Goal: Information Seeking & Learning: Learn about a topic

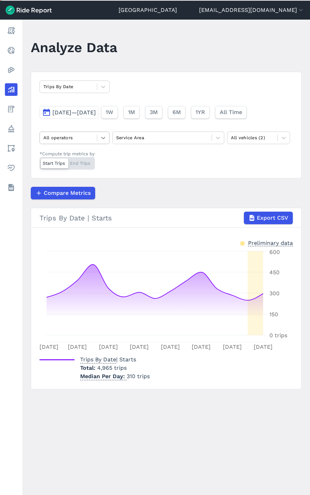
click at [97, 139] on div at bounding box center [103, 138] width 12 height 12
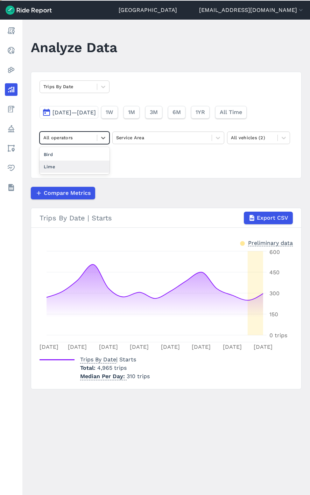
click at [78, 166] on div "Lime" at bounding box center [75, 166] width 70 height 12
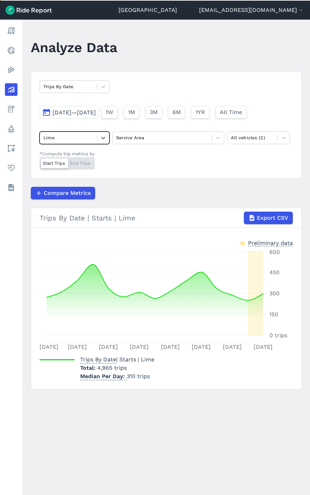
click at [98, 108] on button "[DATE]—[DATE]" at bounding box center [69, 112] width 59 height 13
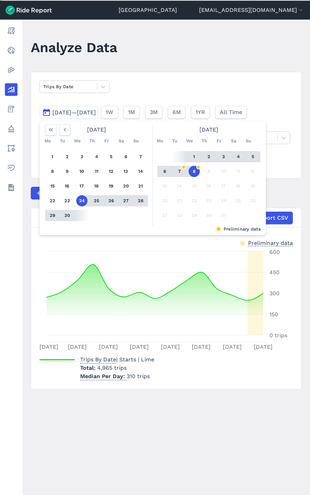
click at [96, 112] on span "[DATE]—[DATE]" at bounding box center [73, 112] width 43 height 7
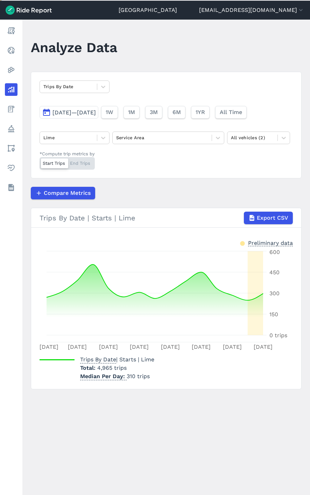
click at [96, 112] on span "[DATE]—[DATE]" at bounding box center [73, 112] width 43 height 7
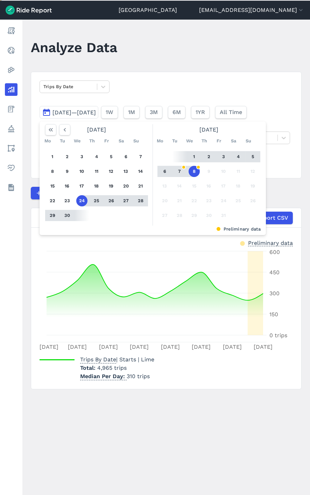
click at [65, 216] on button "30" at bounding box center [67, 215] width 11 height 11
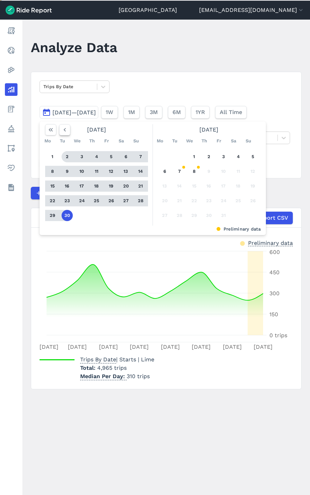
click at [63, 131] on icon "button" at bounding box center [64, 129] width 7 height 7
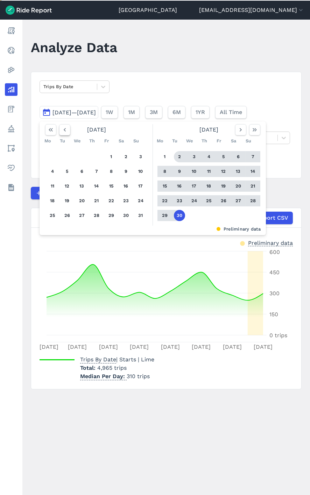
click at [63, 131] on icon "button" at bounding box center [64, 129] width 7 height 7
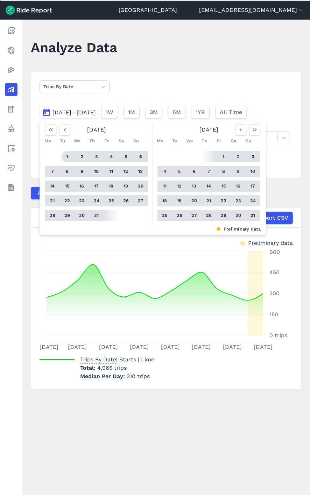
click at [69, 153] on button "1" at bounding box center [67, 156] width 11 height 11
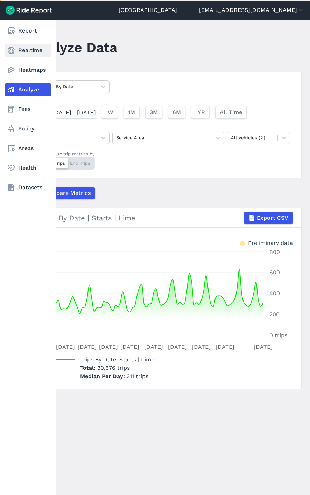
click at [29, 49] on link "Realtime" at bounding box center [28, 50] width 46 height 13
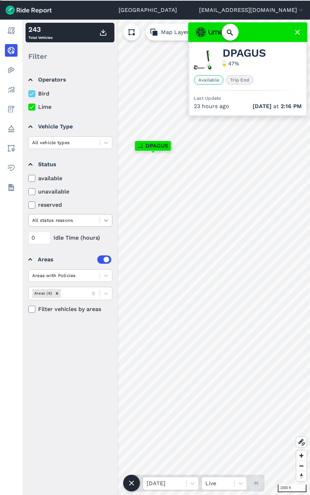
click at [105, 220] on icon at bounding box center [105, 220] width 7 height 7
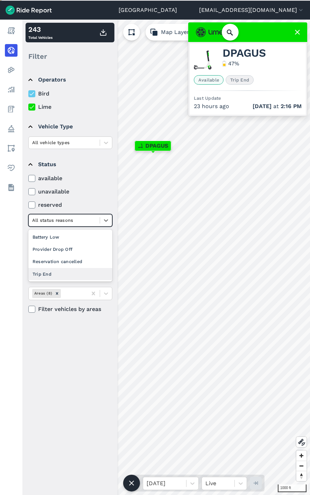
click at [55, 339] on div "Operators Bird Lime Vehicle Type All vehicle types Status available unavailable…" at bounding box center [69, 281] width 95 height 428
click at [101, 224] on div at bounding box center [106, 220] width 12 height 12
click at [76, 350] on div "Operators Bird Lime Vehicle Type All vehicle types Status available unavailable…" at bounding box center [69, 281] width 95 height 428
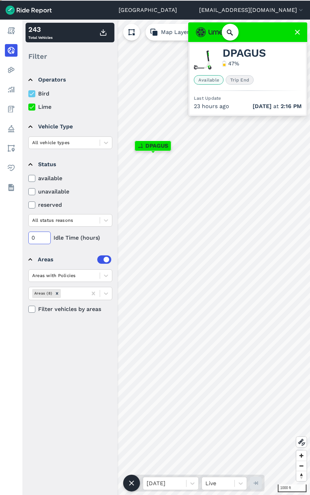
drag, startPoint x: 41, startPoint y: 235, endPoint x: 28, endPoint y: 234, distance: 13.4
click at [28, 234] on input "0" at bounding box center [39, 237] width 22 height 13
click at [300, 31] on icon at bounding box center [297, 32] width 8 height 8
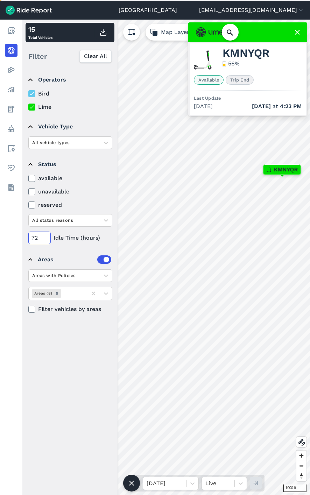
click at [40, 235] on input "72" at bounding box center [39, 237] width 22 height 13
click at [33, 236] on input "72" at bounding box center [39, 237] width 22 height 13
type input "104"
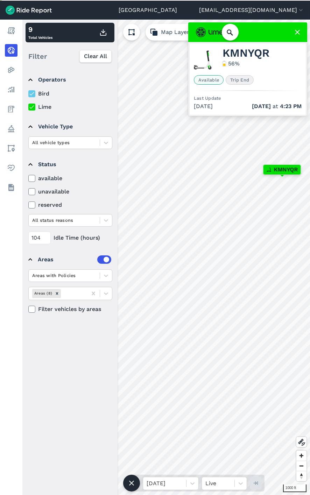
click at [295, 30] on use at bounding box center [297, 32] width 5 height 5
click at [104, 223] on div at bounding box center [106, 220] width 12 height 12
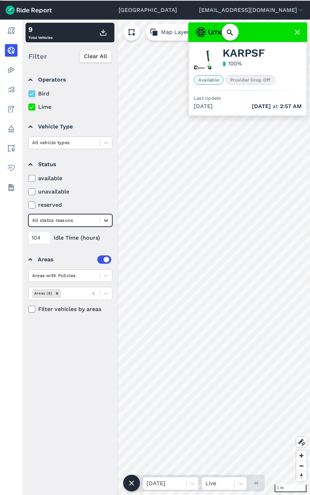
click at [106, 221] on icon at bounding box center [105, 220] width 7 height 7
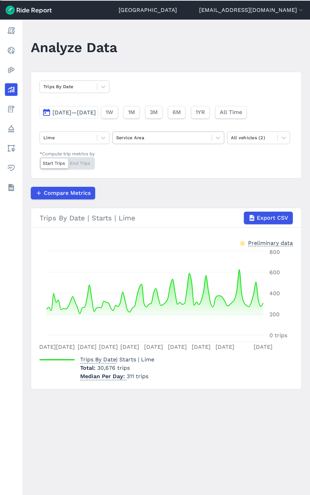
click at [172, 134] on div at bounding box center [162, 138] width 92 height 8
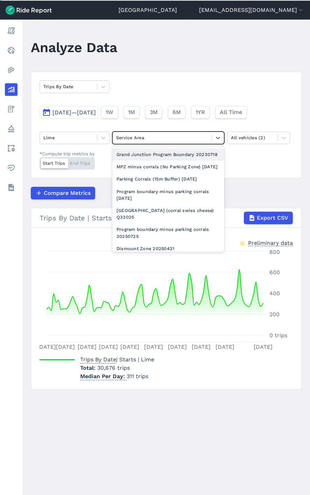
click at [156, 157] on div "Grand Junction Program Boundary 20230718" at bounding box center [168, 154] width 112 height 12
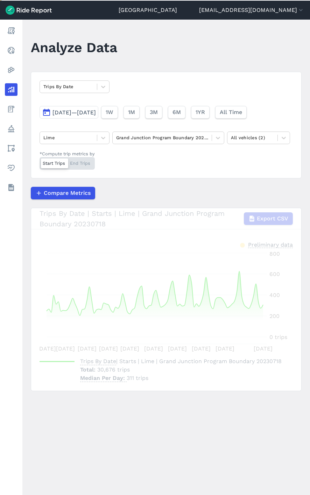
click at [170, 153] on div "Trips By Date [DATE]—[DATE] 1W 1M 3M 6M 1YR All Time Lime Grand Junction Progra…" at bounding box center [166, 125] width 271 height 107
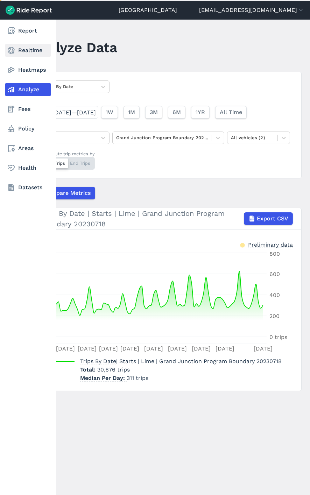
click at [33, 49] on link "Realtime" at bounding box center [28, 50] width 46 height 13
